Goal: Navigation & Orientation: Find specific page/section

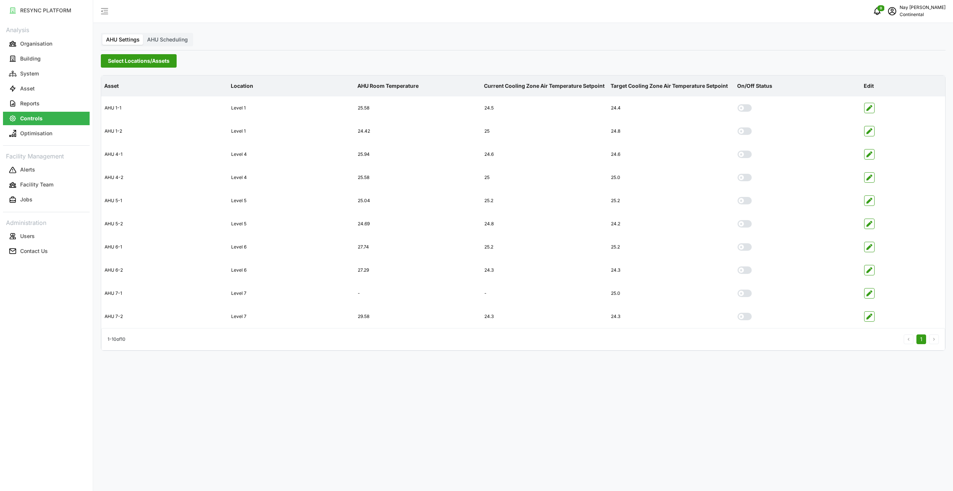
click at [146, 59] on span "Select Locations/Assets" at bounding box center [139, 61] width 62 height 13
click at [108, 62] on span "Select Locations/Assets" at bounding box center [139, 61] width 62 height 13
click at [25, 115] on p "Controls" at bounding box center [31, 118] width 22 height 7
click at [130, 65] on span "Select Locations/Assets" at bounding box center [139, 61] width 62 height 13
click at [107, 77] on div at bounding box center [107, 76] width 13 height 10
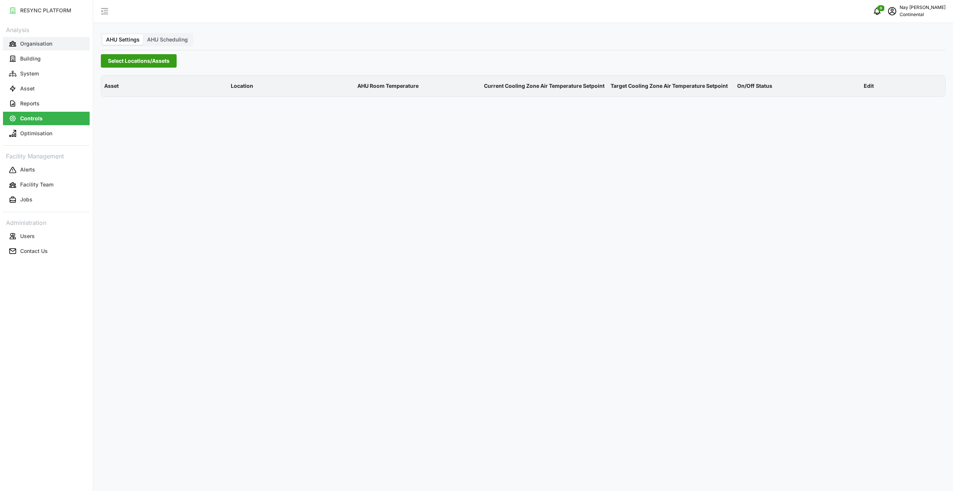
click at [28, 42] on p "Organisation" at bounding box center [36, 43] width 32 height 7
